Goal: Check status

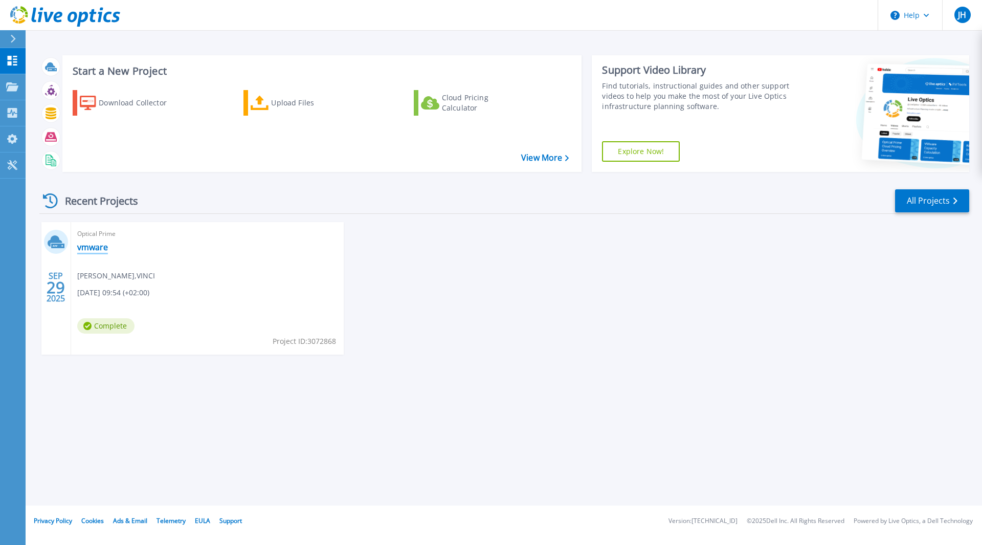
click at [92, 247] on link "vmware" at bounding box center [92, 247] width 31 height 10
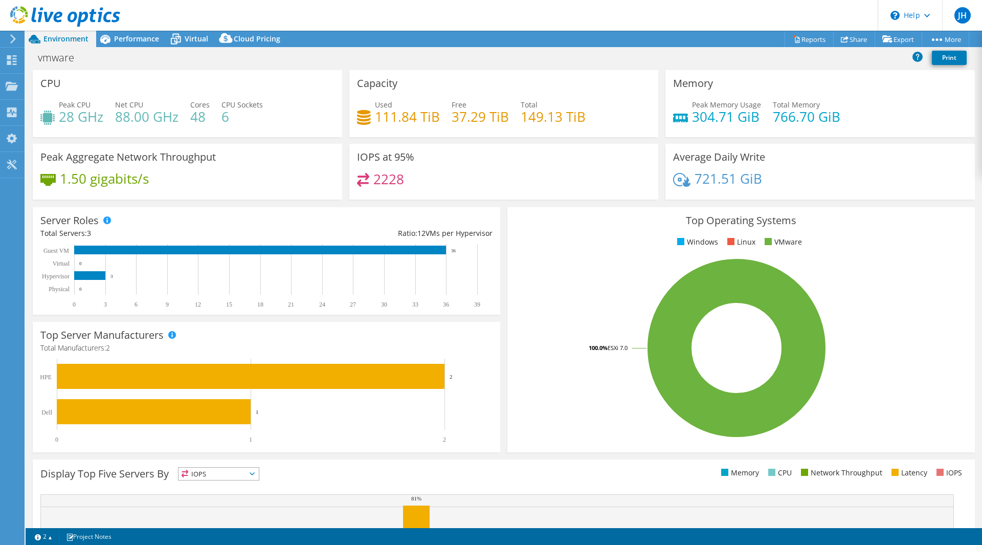
select select "USD"
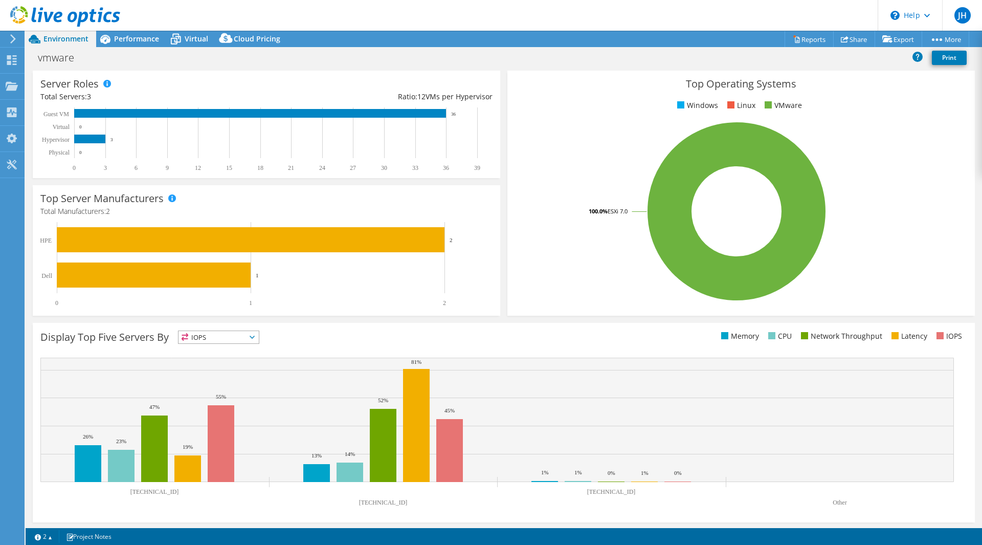
scroll to position [138, 0]
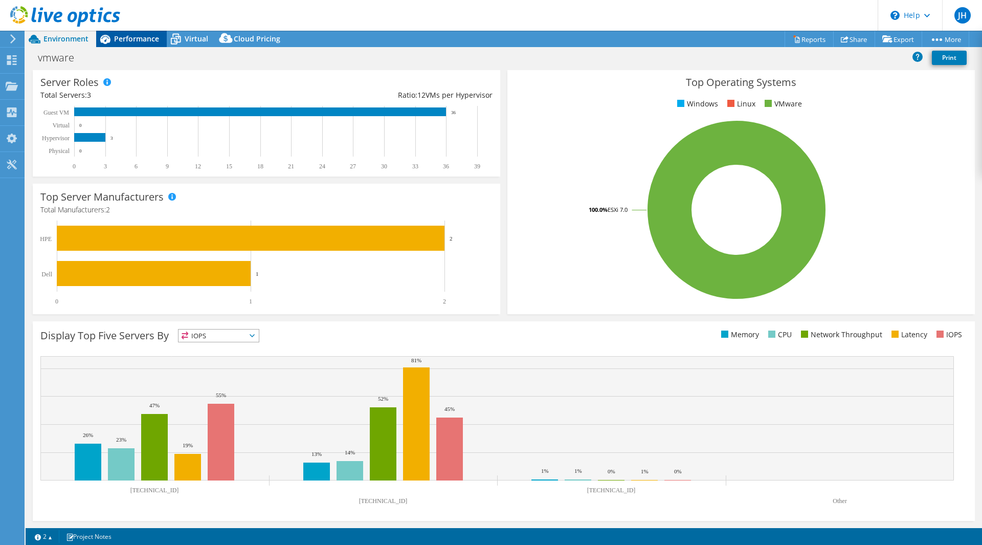
click at [131, 38] on span "Performance" at bounding box center [136, 39] width 45 height 10
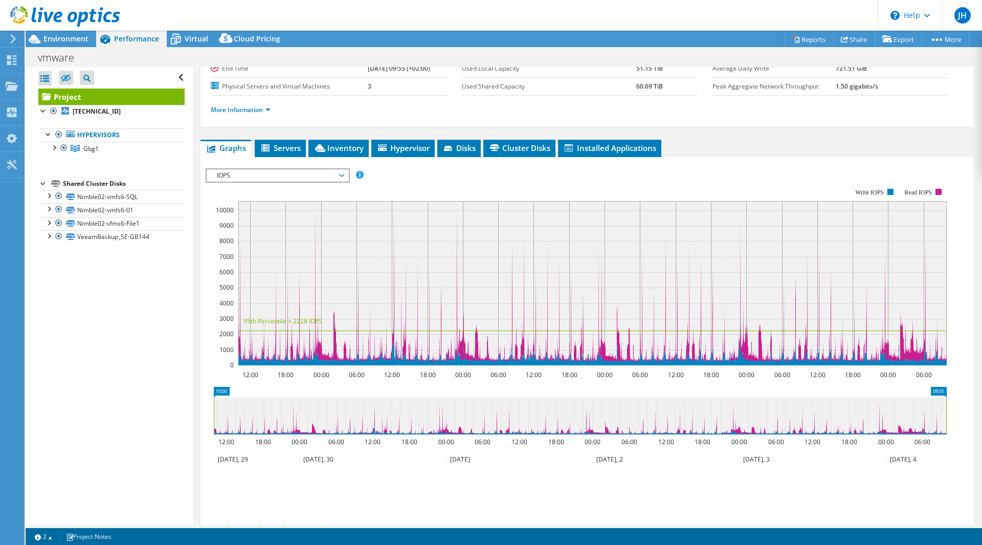
scroll to position [19, 0]
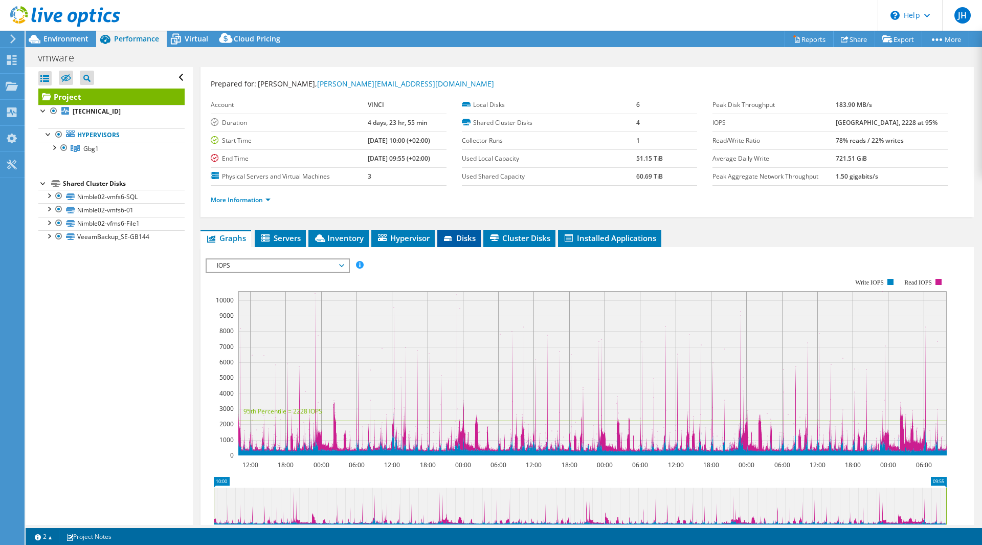
click at [460, 239] on span "Disks" at bounding box center [459, 238] width 33 height 10
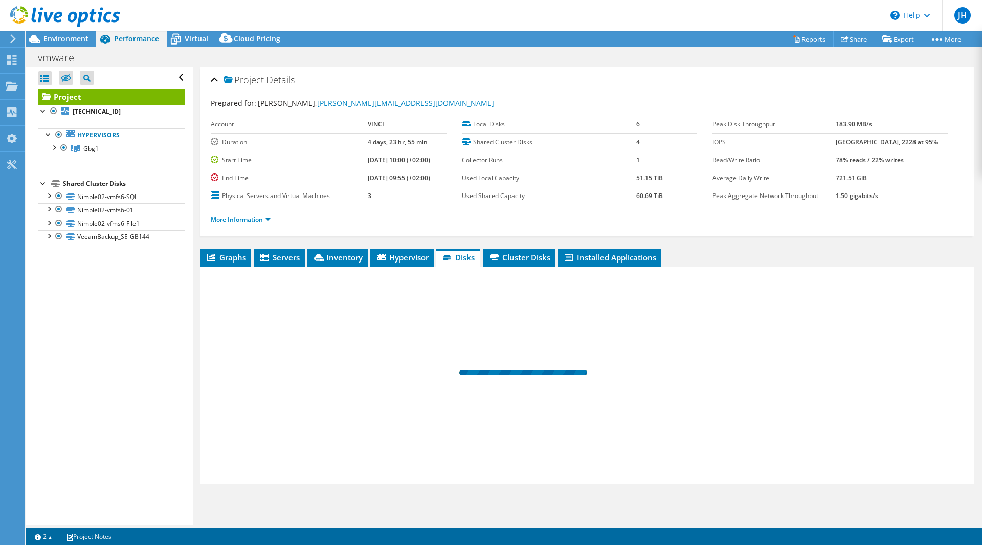
scroll to position [0, 0]
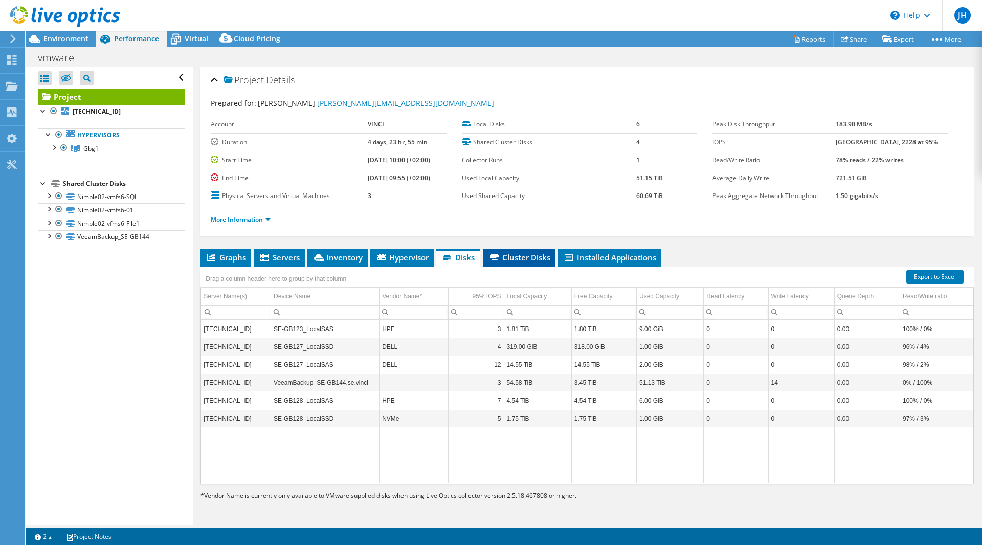
click at [508, 252] on span "Cluster Disks" at bounding box center [520, 257] width 62 height 10
